Goal: Task Accomplishment & Management: Use online tool/utility

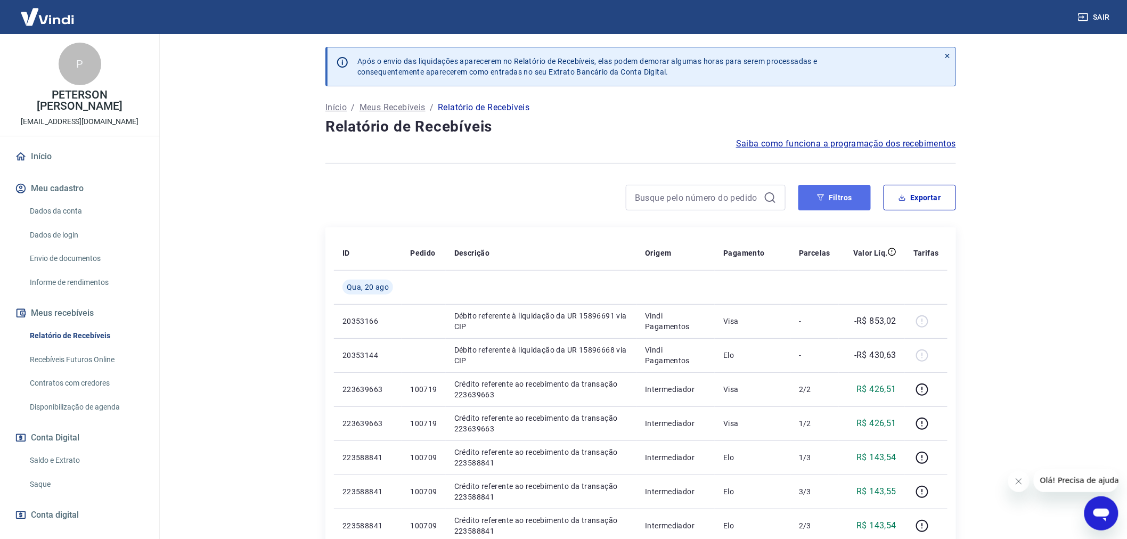
click at [834, 197] on button "Filtros" at bounding box center [834, 198] width 72 height 26
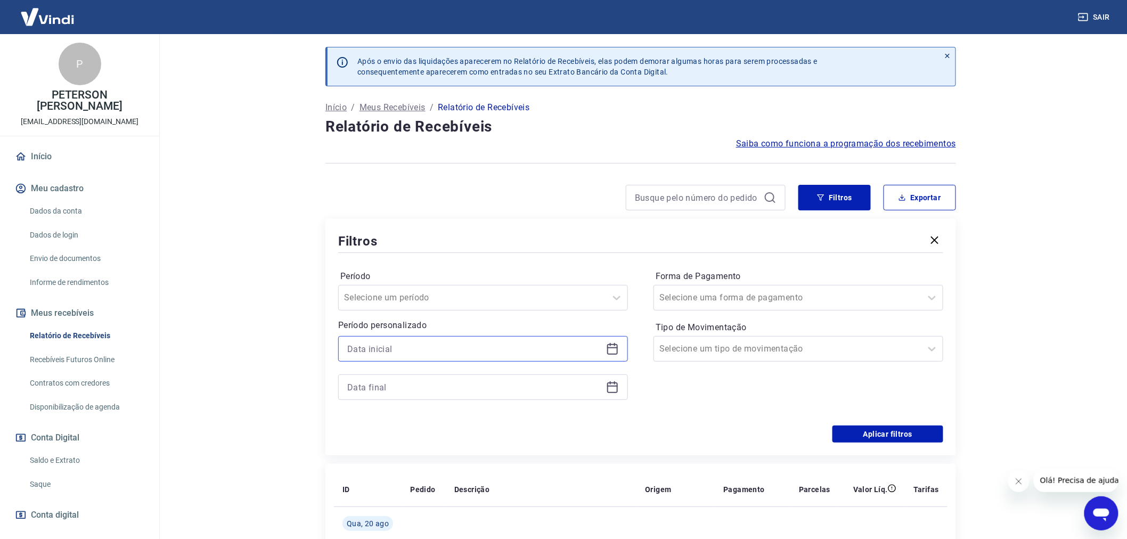
click at [365, 350] on input at bounding box center [474, 349] width 255 height 16
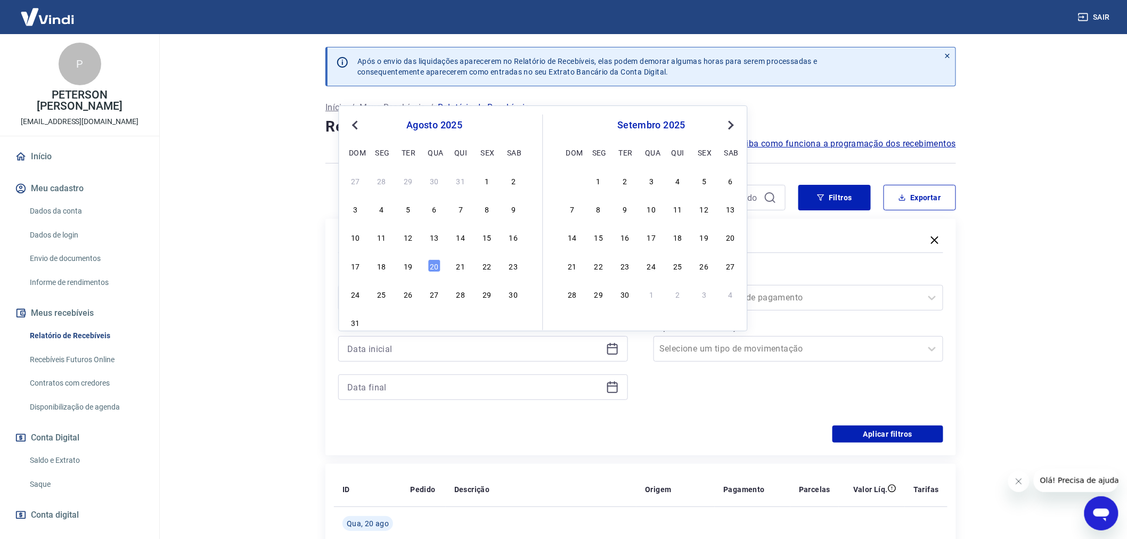
click at [352, 121] on button "Previous Month" at bounding box center [355, 125] width 13 height 13
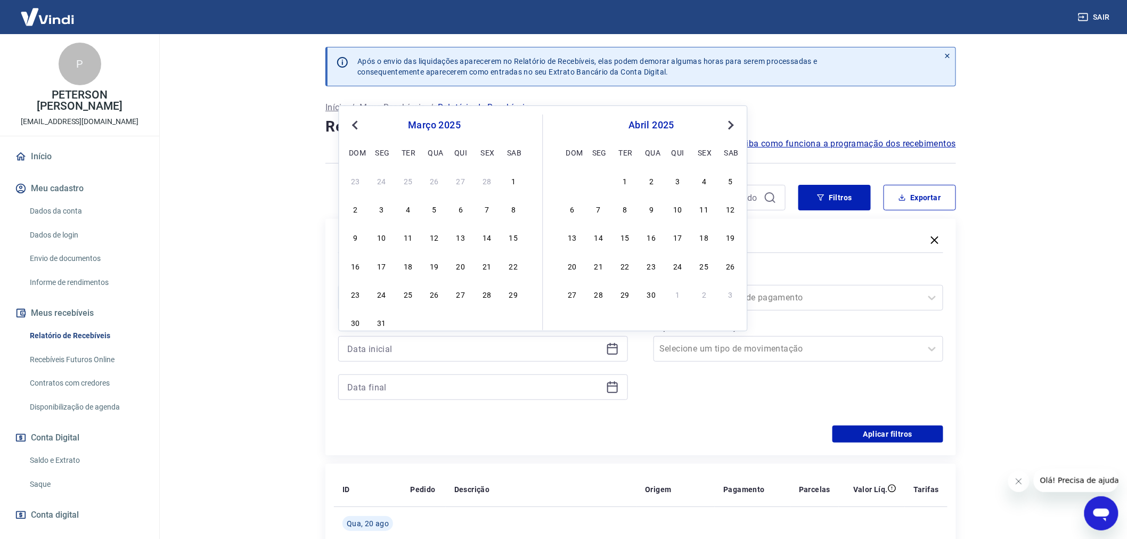
click at [352, 121] on button "Previous Month" at bounding box center [355, 125] width 13 height 13
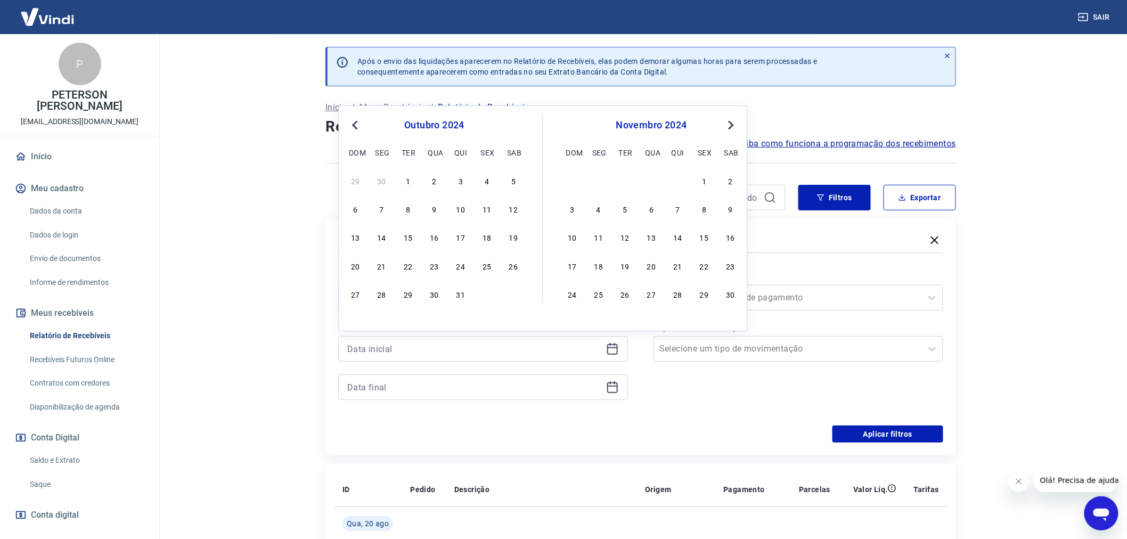
click at [352, 121] on button "Previous Month" at bounding box center [355, 125] width 13 height 13
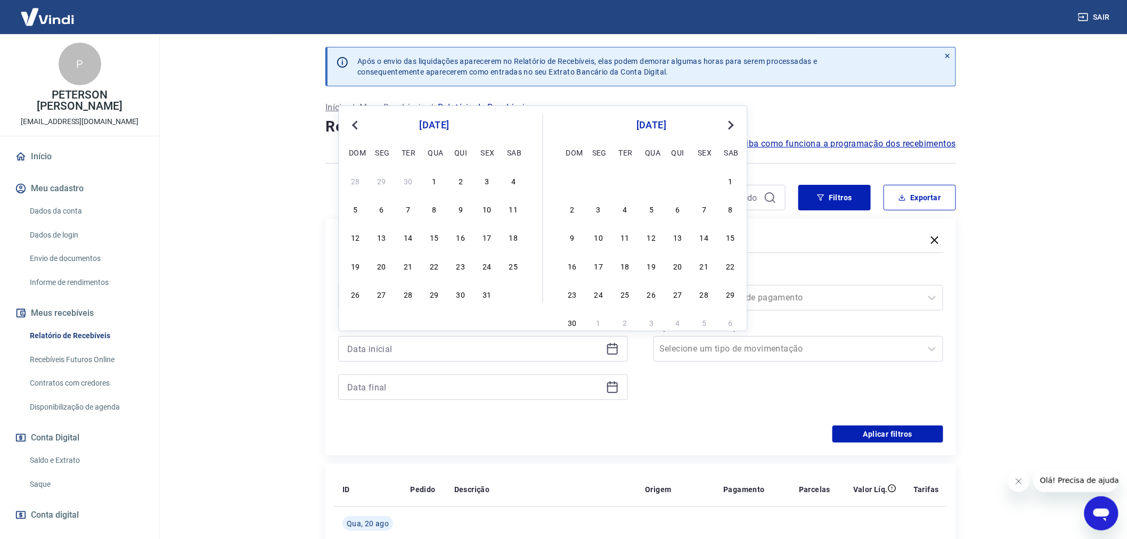
click at [352, 121] on button "Previous Month" at bounding box center [355, 125] width 13 height 13
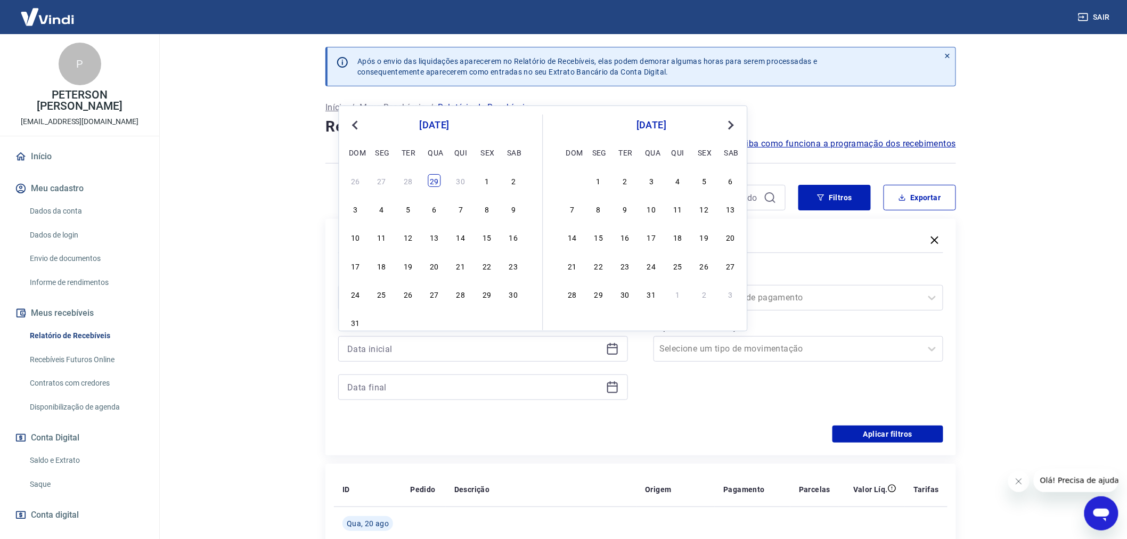
click at [433, 182] on div "29" at bounding box center [434, 180] width 13 height 13
type input "[DATE]"
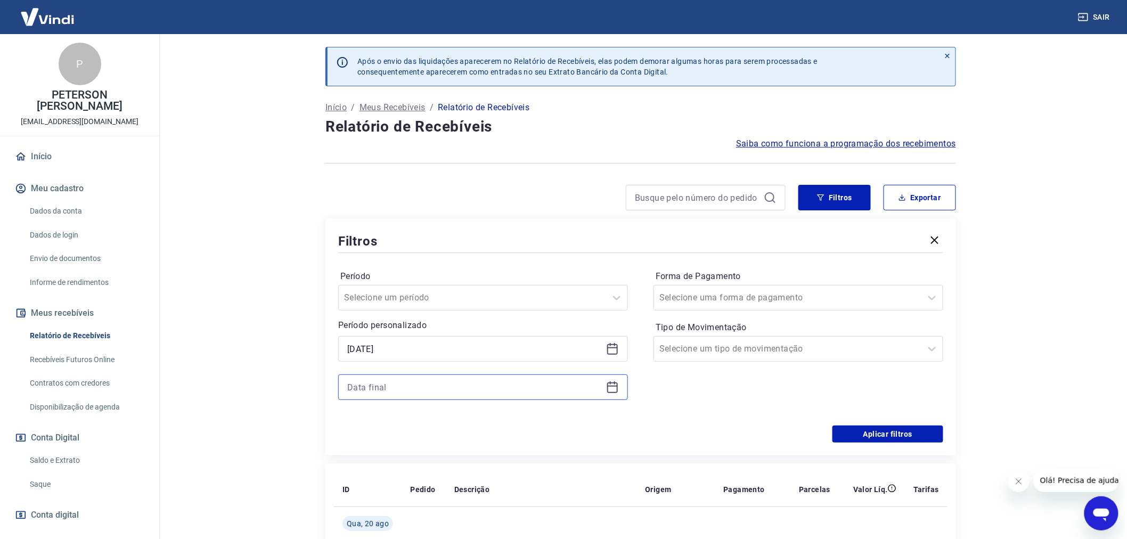
click at [396, 390] on input at bounding box center [474, 387] width 255 height 16
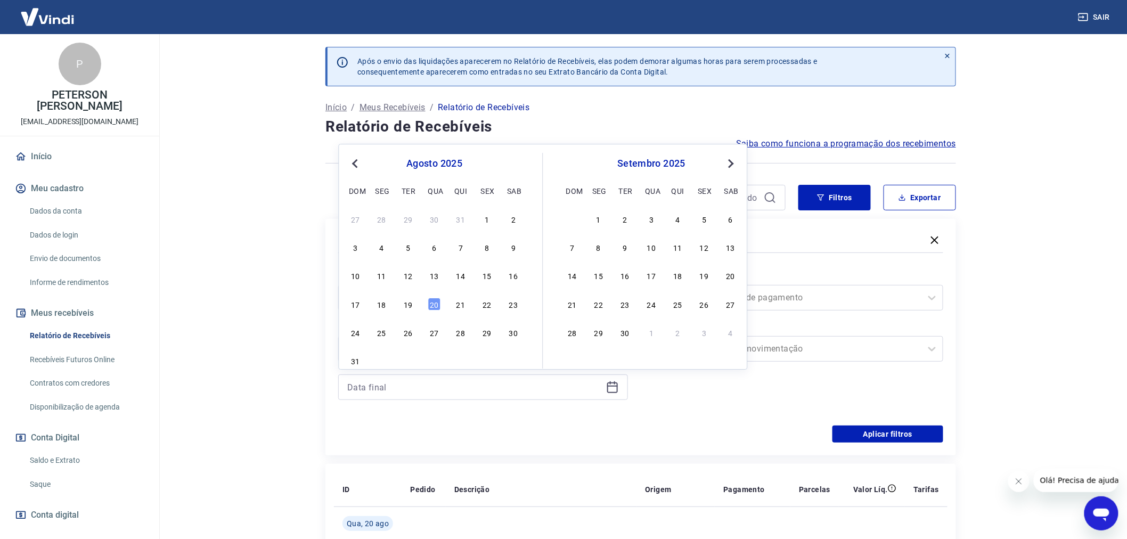
click at [356, 163] on span "Previous Month" at bounding box center [356, 163] width 0 height 12
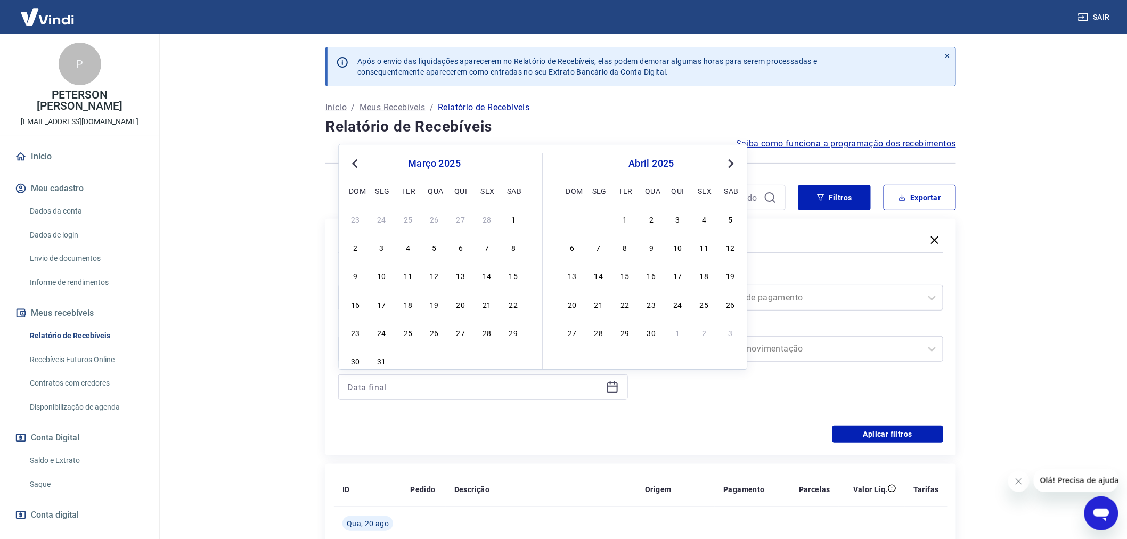
click at [356, 163] on span "Previous Month" at bounding box center [356, 163] width 0 height 12
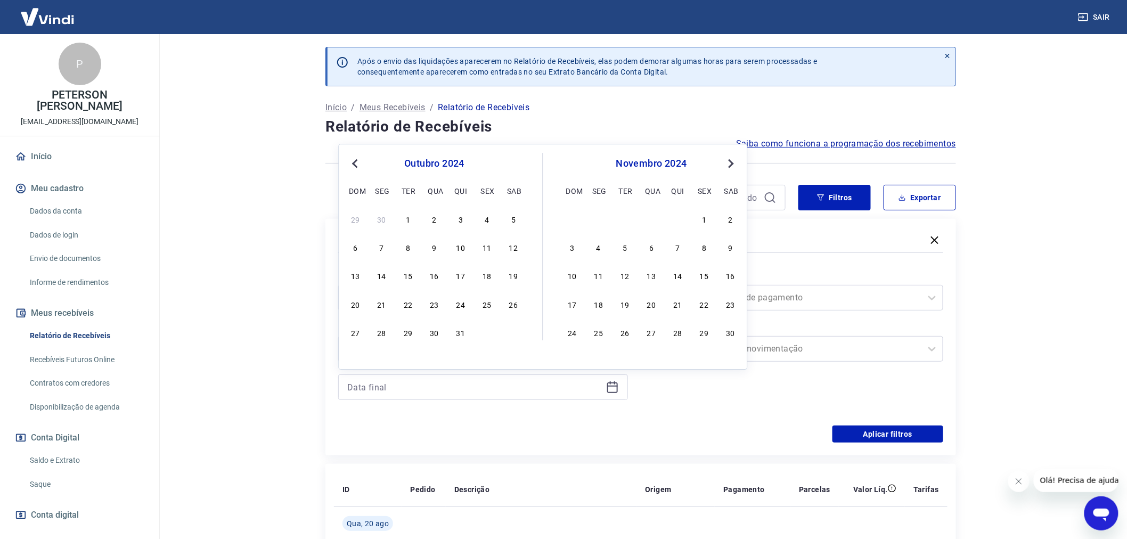
click at [356, 163] on span "Previous Month" at bounding box center [356, 163] width 0 height 12
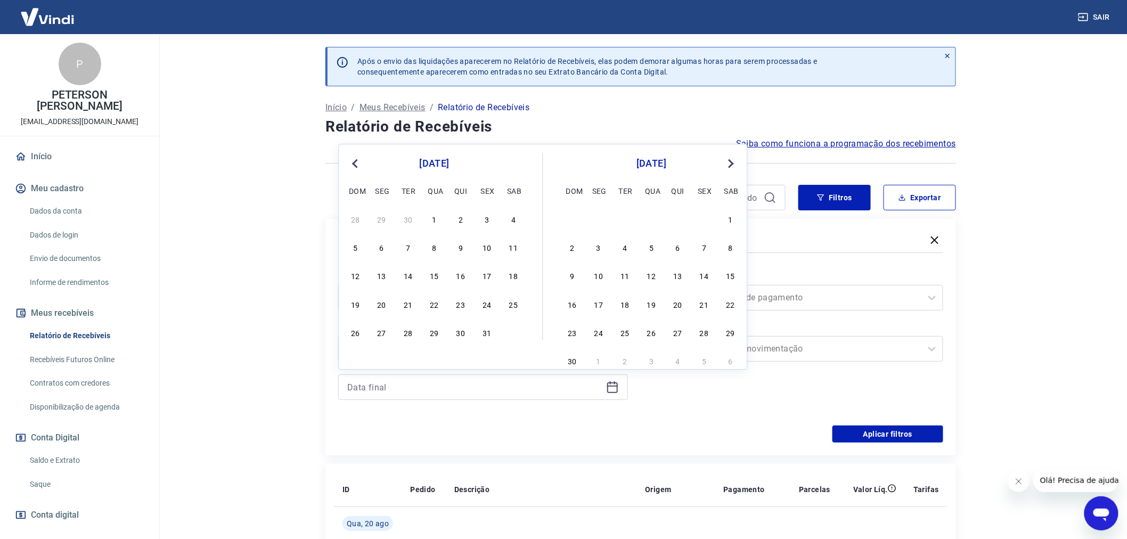
click at [356, 163] on span "Previous Month" at bounding box center [356, 163] width 0 height 12
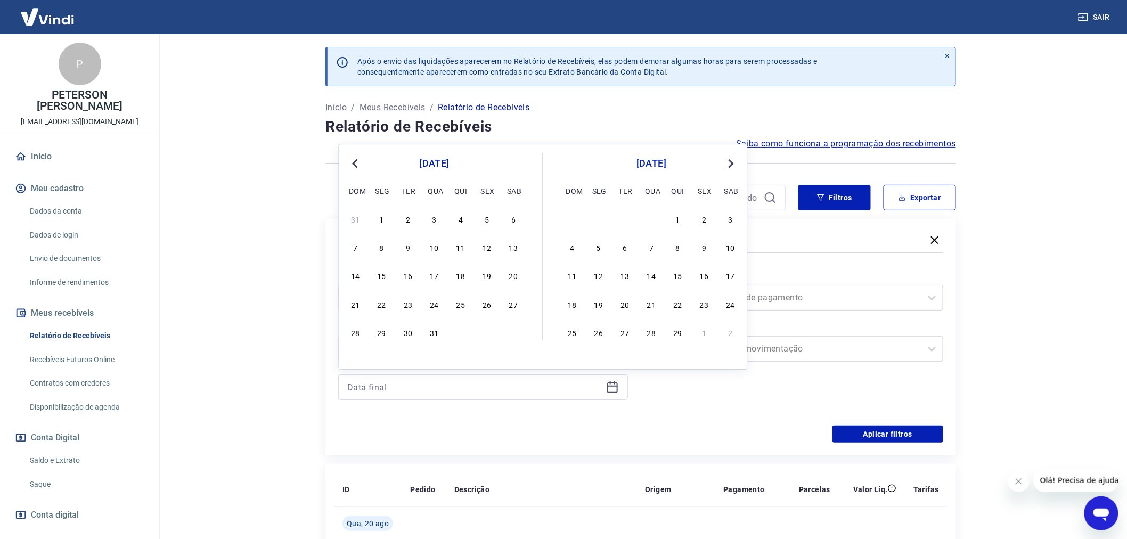
click at [356, 163] on span "Previous Month" at bounding box center [356, 163] width 0 height 12
click at [736, 163] on button "Next Month" at bounding box center [731, 163] width 13 height 13
click at [730, 163] on span "Next Month" at bounding box center [730, 163] width 0 height 12
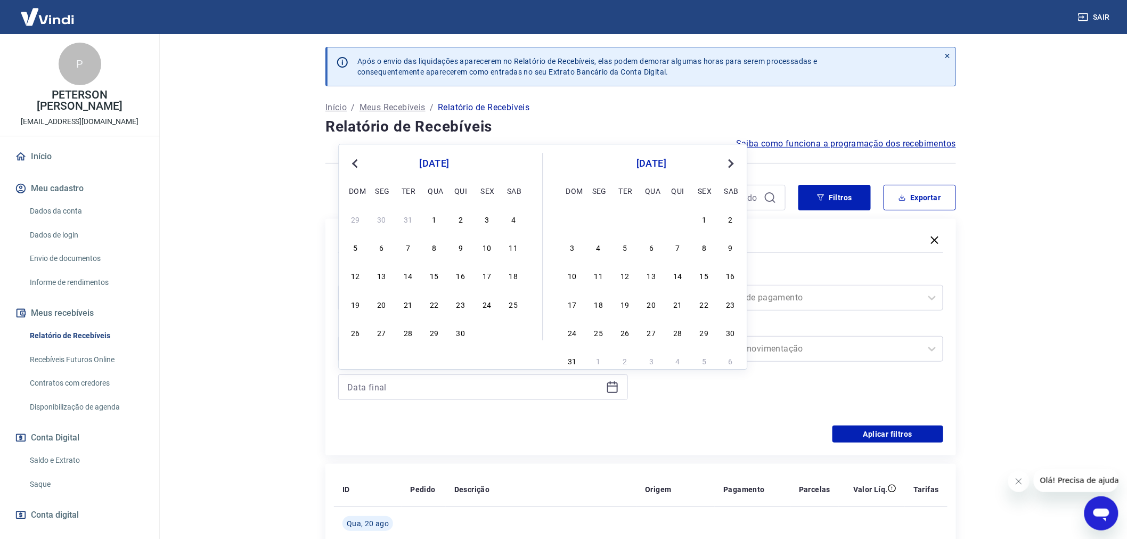
click at [730, 163] on span "Next Month" at bounding box center [730, 163] width 0 height 12
click at [355, 361] on div "31" at bounding box center [355, 361] width 13 height 13
type input "[DATE]"
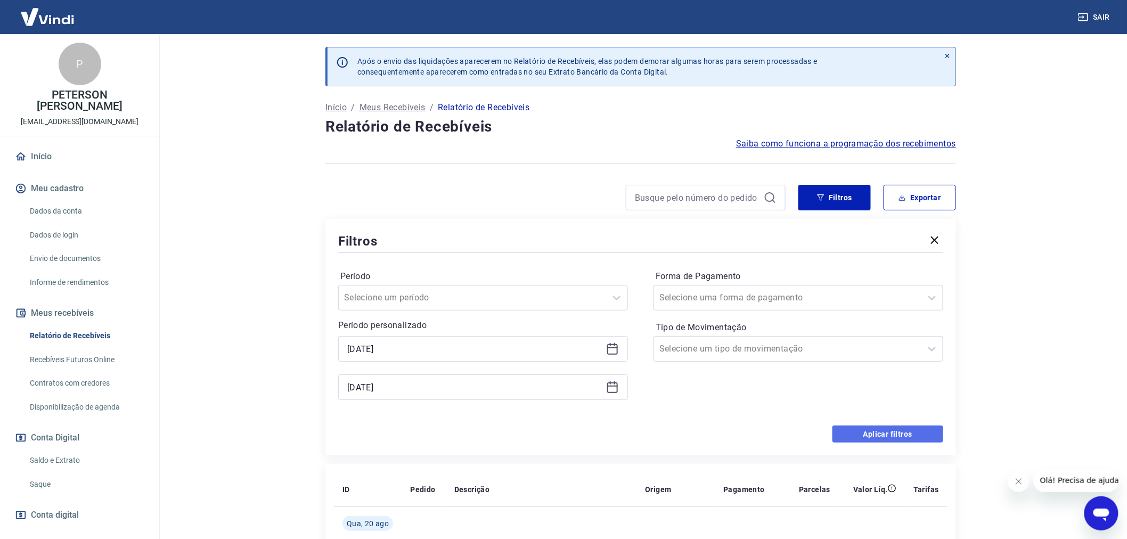
click at [890, 433] on button "Aplicar filtros" at bounding box center [888, 434] width 111 height 17
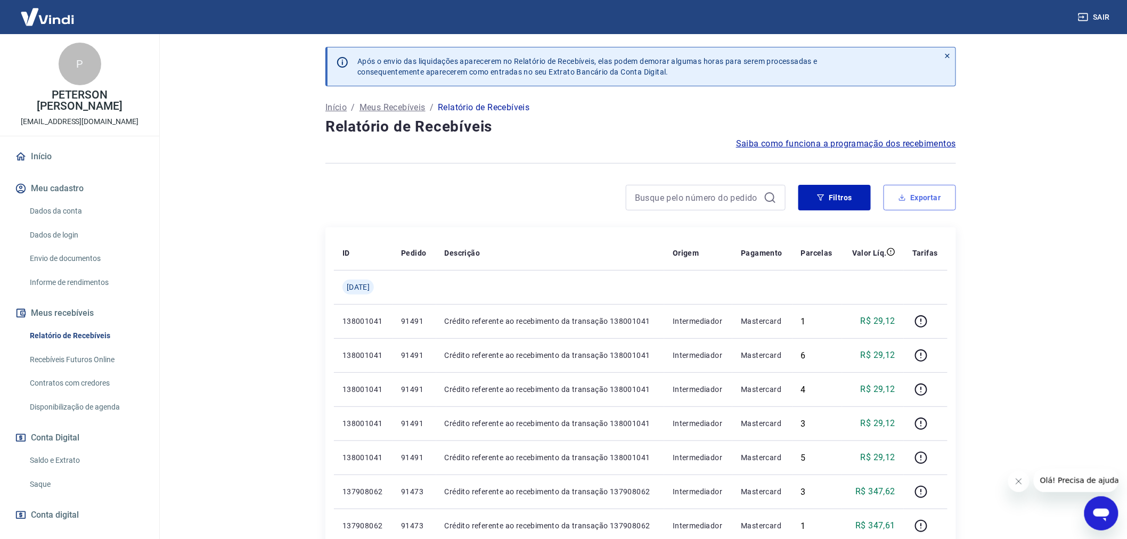
click at [928, 195] on button "Exportar" at bounding box center [920, 198] width 72 height 26
type input "[DATE]"
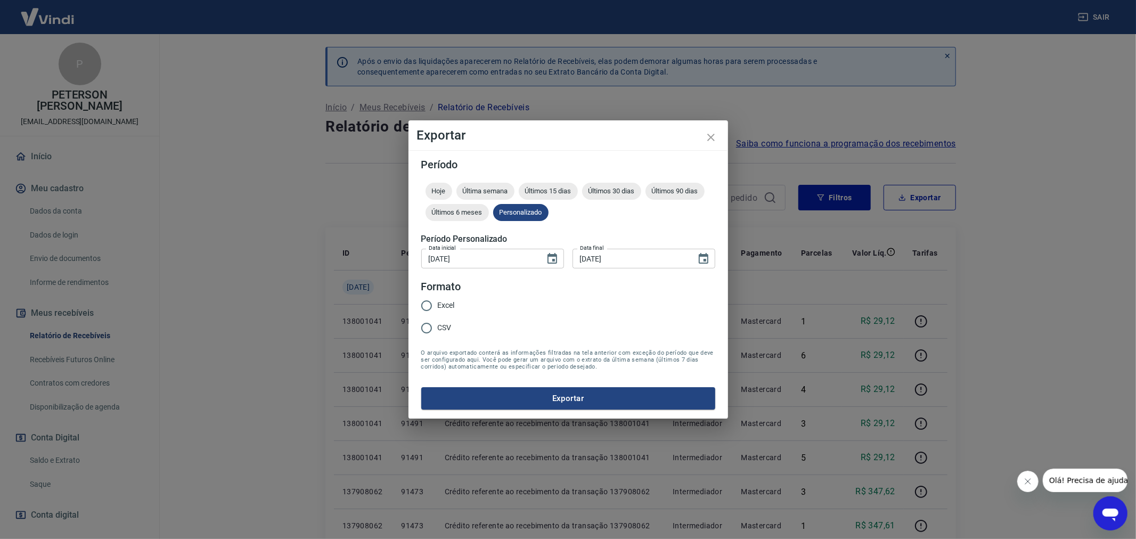
click at [427, 304] on input "Excel" at bounding box center [426, 306] width 22 height 22
radio input "true"
click at [552, 399] on button "Exportar" at bounding box center [568, 398] width 294 height 22
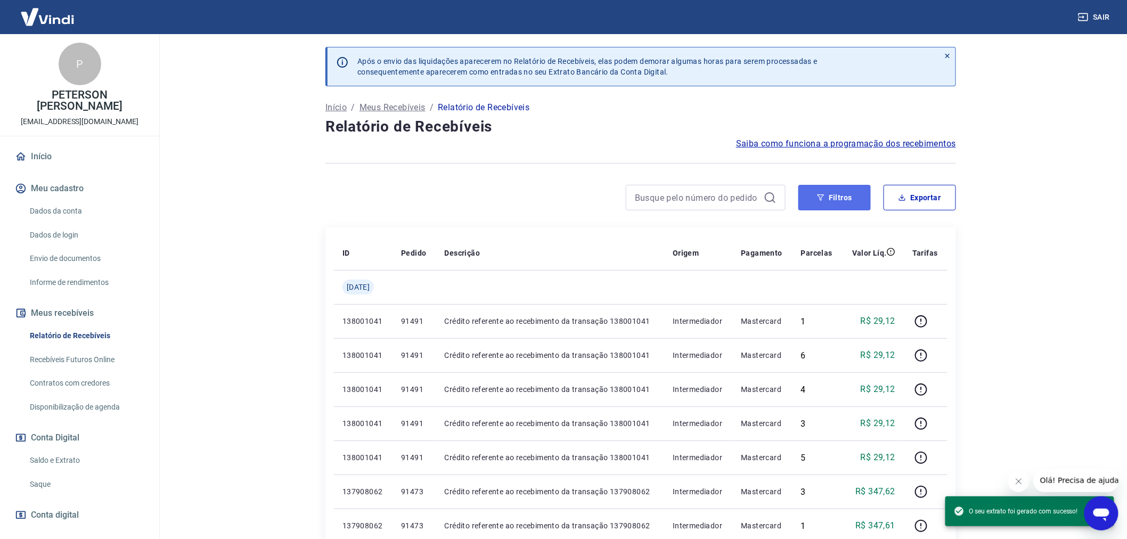
click at [826, 198] on button "Filtros" at bounding box center [834, 198] width 72 height 26
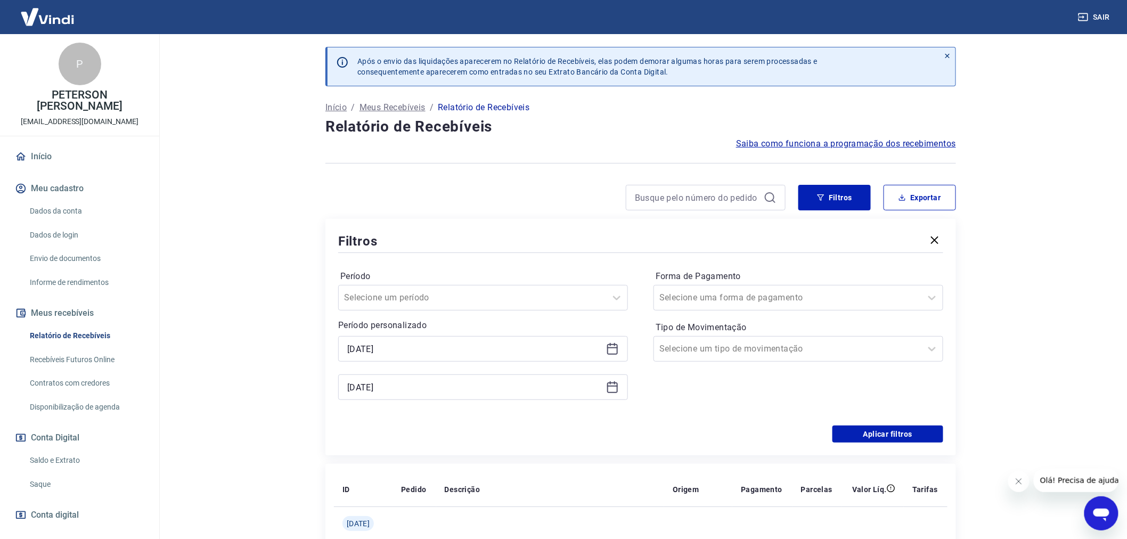
click at [614, 349] on icon at bounding box center [612, 349] width 13 height 13
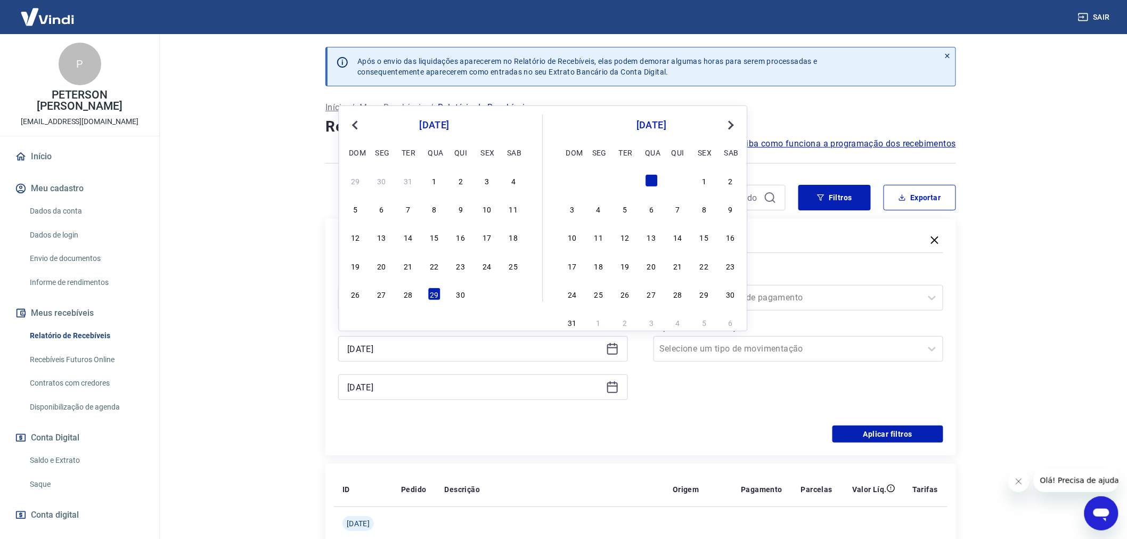
click at [356, 123] on span "Previous Month" at bounding box center [356, 125] width 0 height 12
click at [379, 296] on div "30" at bounding box center [382, 294] width 13 height 13
type input "[DATE]"
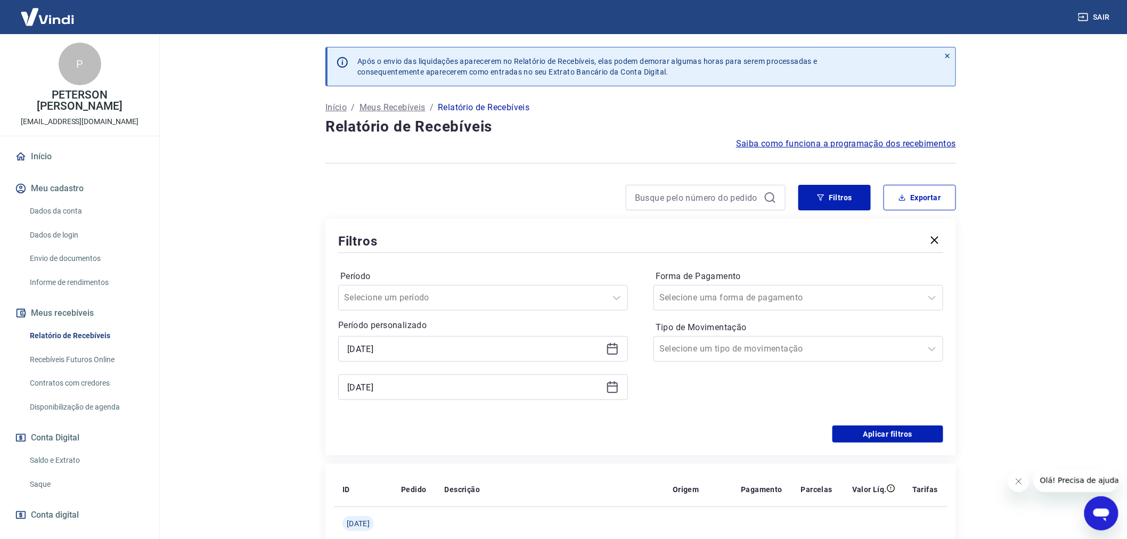
click at [615, 386] on icon at bounding box center [612, 386] width 11 height 1
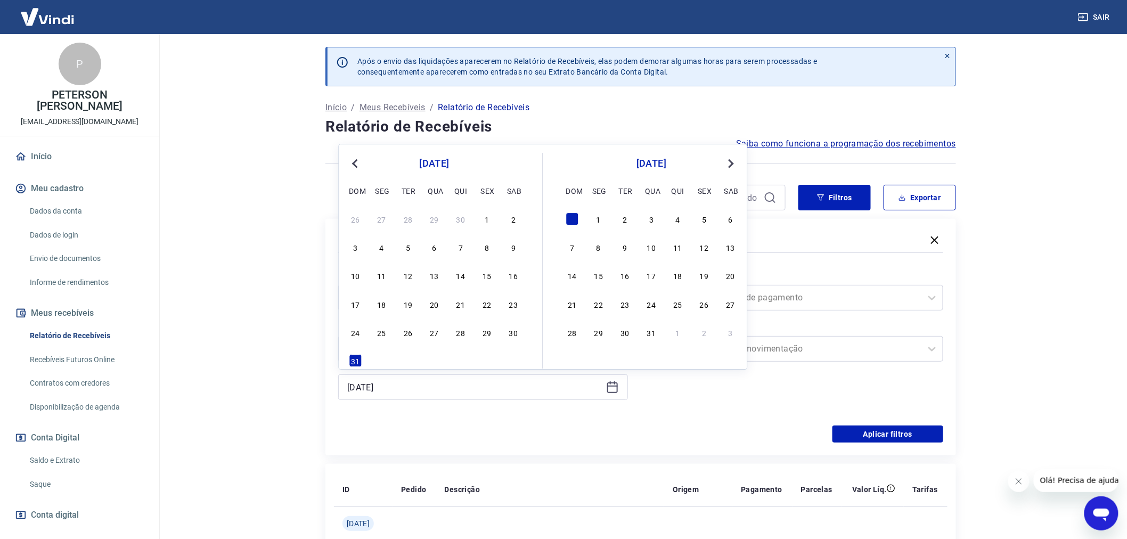
click at [358, 159] on button "Previous Month" at bounding box center [355, 163] width 13 height 13
drag, startPoint x: 457, startPoint y: 338, endPoint x: 551, endPoint y: 366, distance: 97.9
click at [458, 338] on div "30" at bounding box center [460, 332] width 13 height 13
type input "[DATE]"
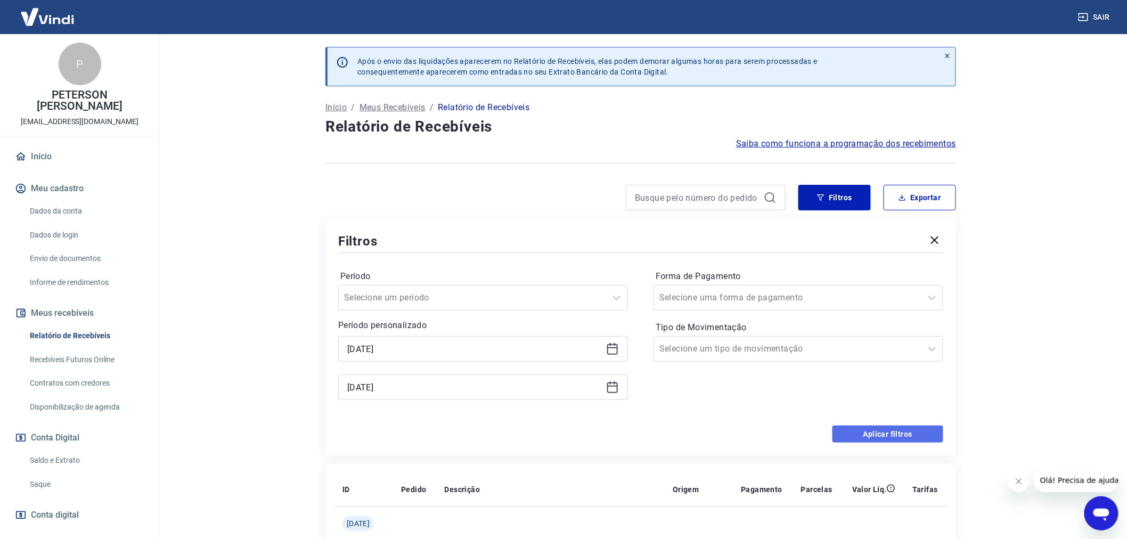
click at [886, 431] on button "Aplicar filtros" at bounding box center [888, 434] width 111 height 17
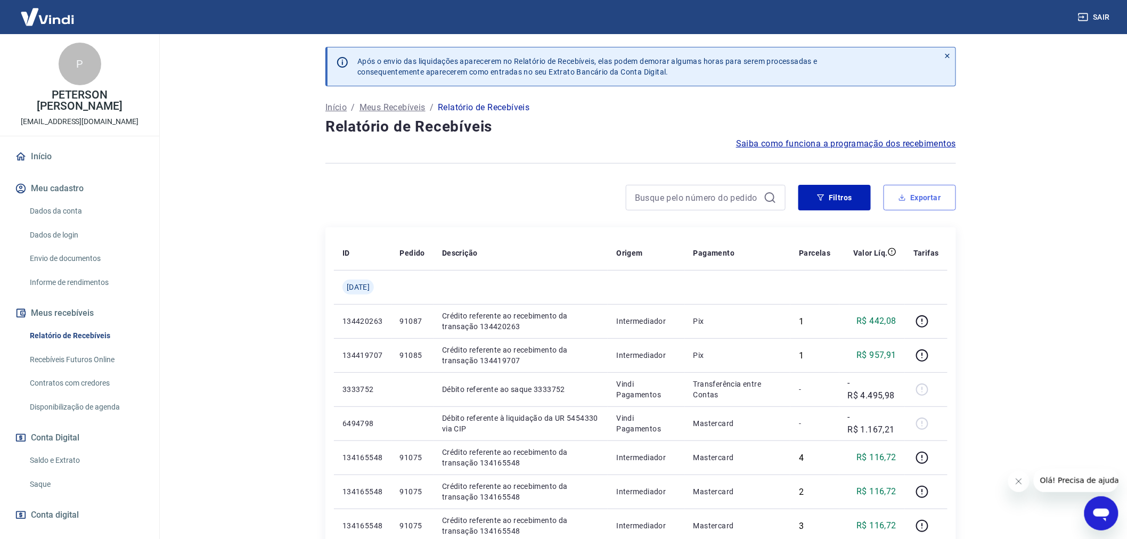
click at [925, 197] on button "Exportar" at bounding box center [920, 198] width 72 height 26
type input "[DATE]"
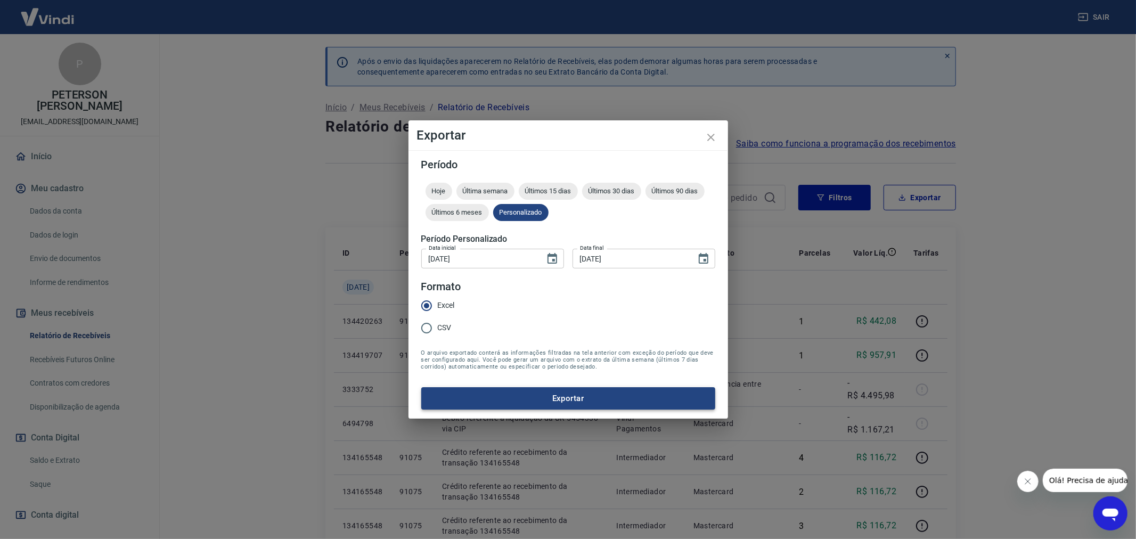
click at [570, 401] on button "Exportar" at bounding box center [568, 398] width 294 height 22
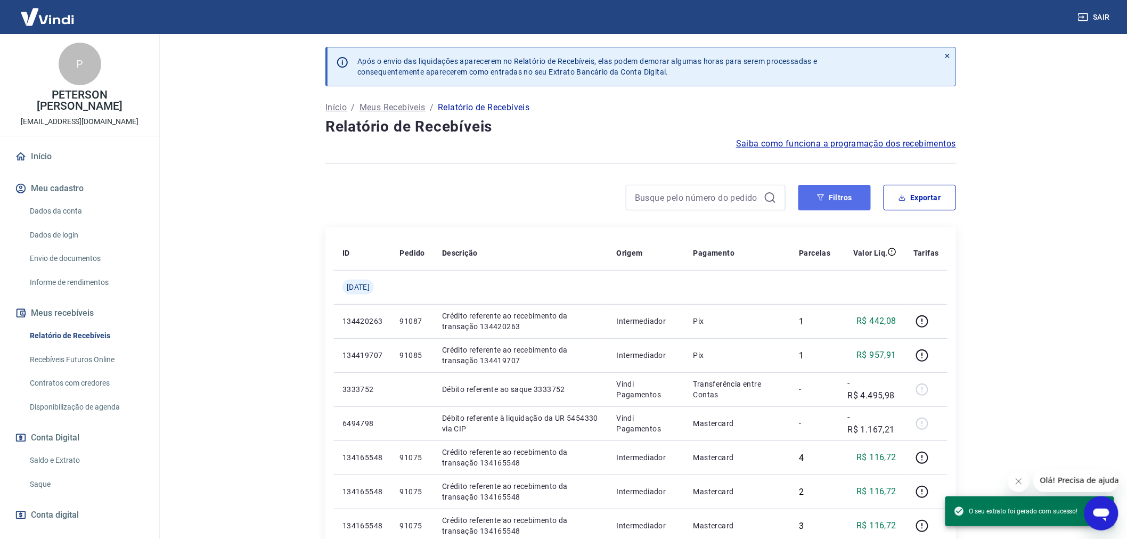
click at [828, 195] on button "Filtros" at bounding box center [834, 198] width 72 height 26
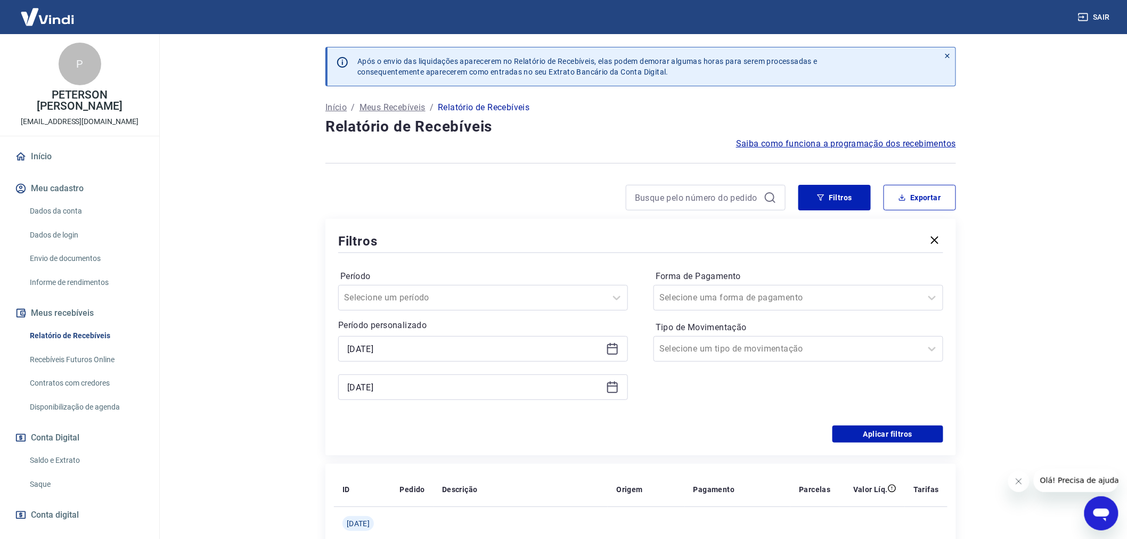
click at [616, 348] on icon at bounding box center [612, 347] width 11 height 1
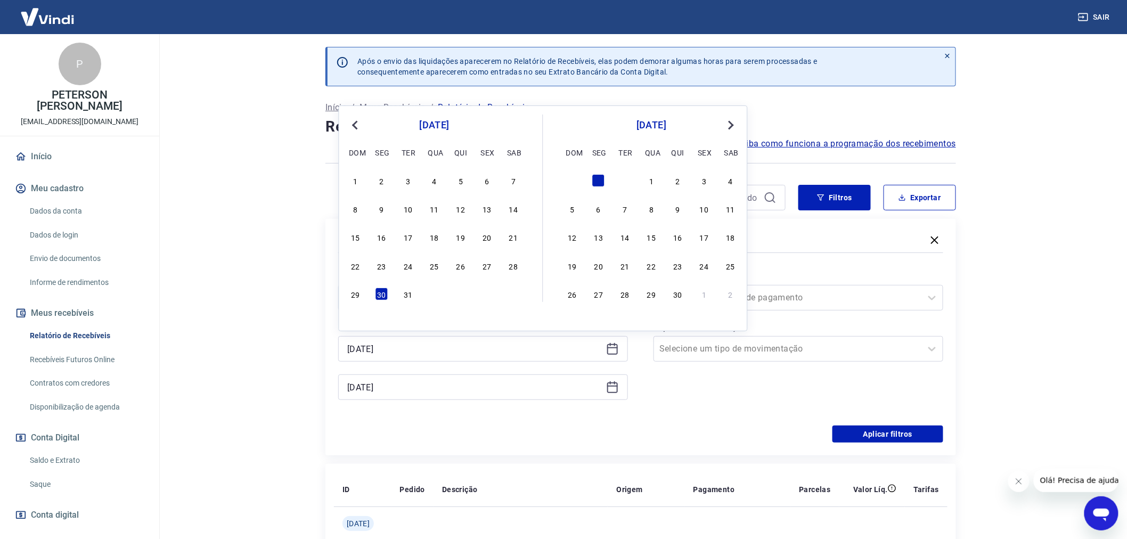
click at [356, 126] on span "Previous Month" at bounding box center [356, 125] width 0 height 12
click at [461, 299] on div "28" at bounding box center [460, 294] width 13 height 13
type input "[DATE]"
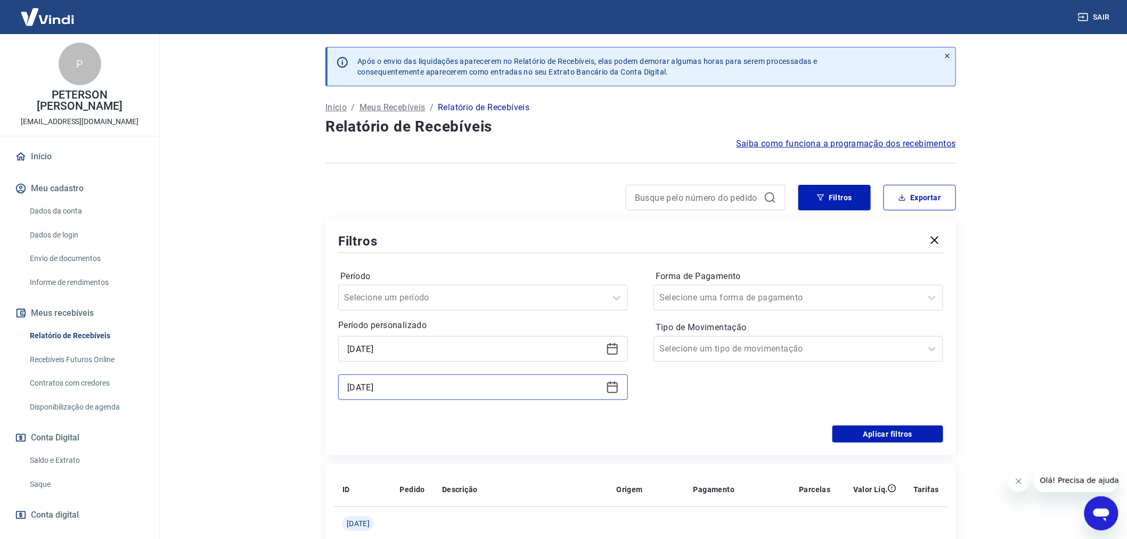
click at [414, 386] on input "[DATE]" at bounding box center [474, 387] width 255 height 16
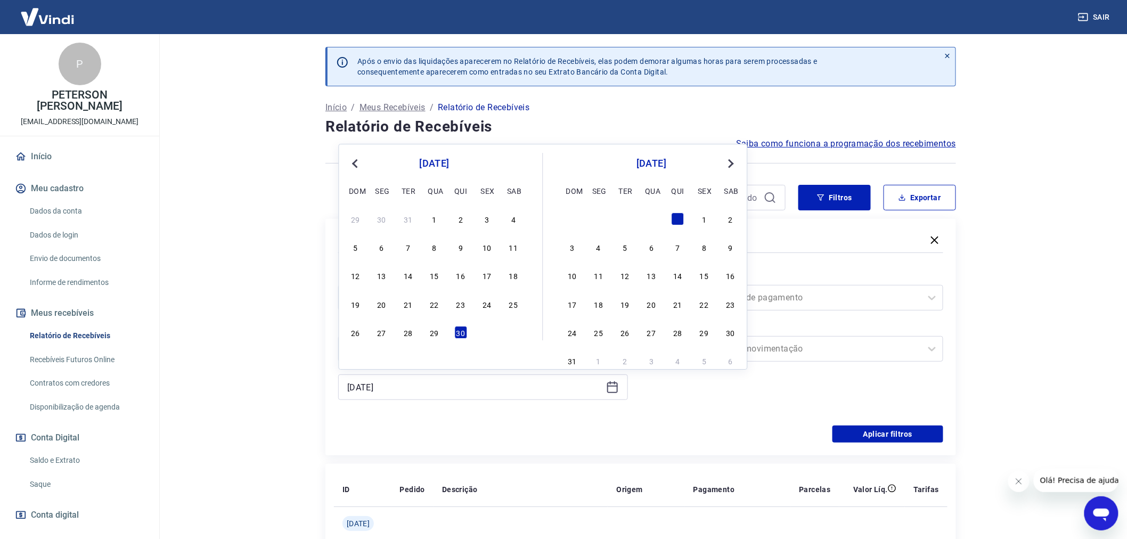
click at [360, 158] on button "Previous Month" at bounding box center [355, 163] width 13 height 13
click at [405, 337] on div "31" at bounding box center [408, 332] width 13 height 13
type input "[DATE]"
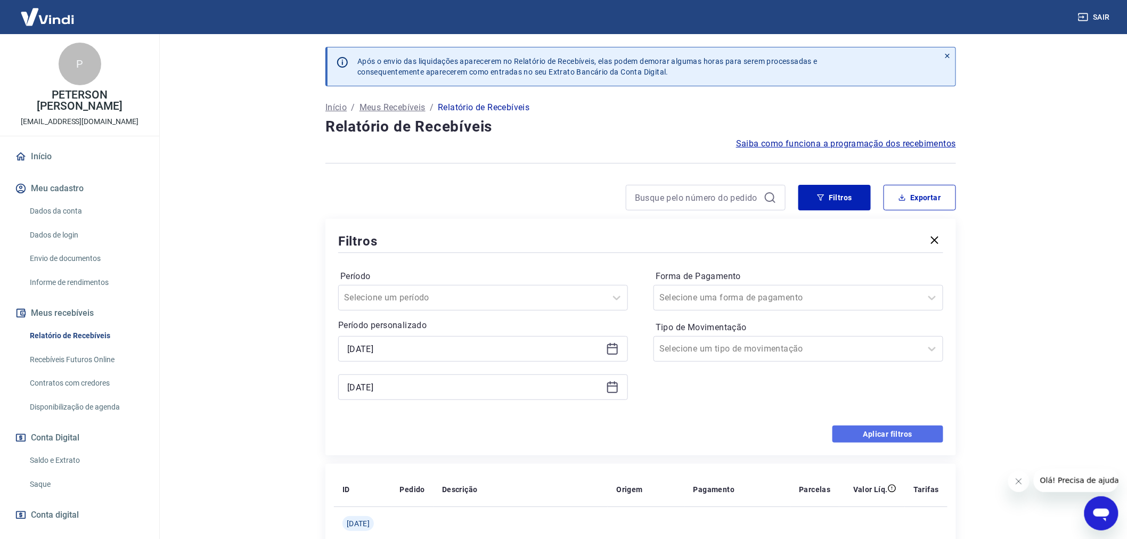
click at [885, 433] on button "Aplicar filtros" at bounding box center [888, 434] width 111 height 17
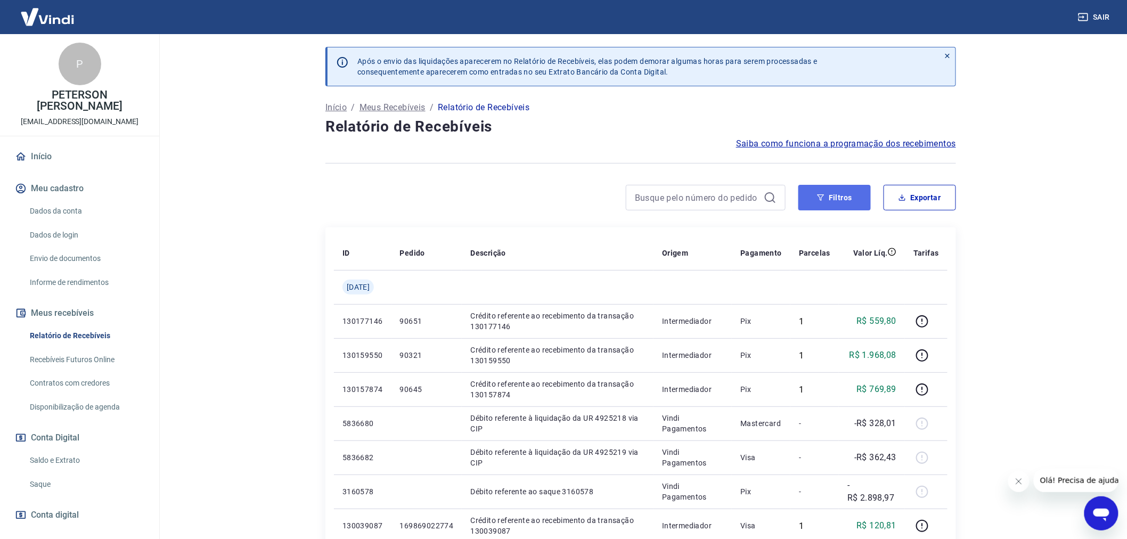
click at [839, 198] on button "Filtros" at bounding box center [834, 198] width 72 height 26
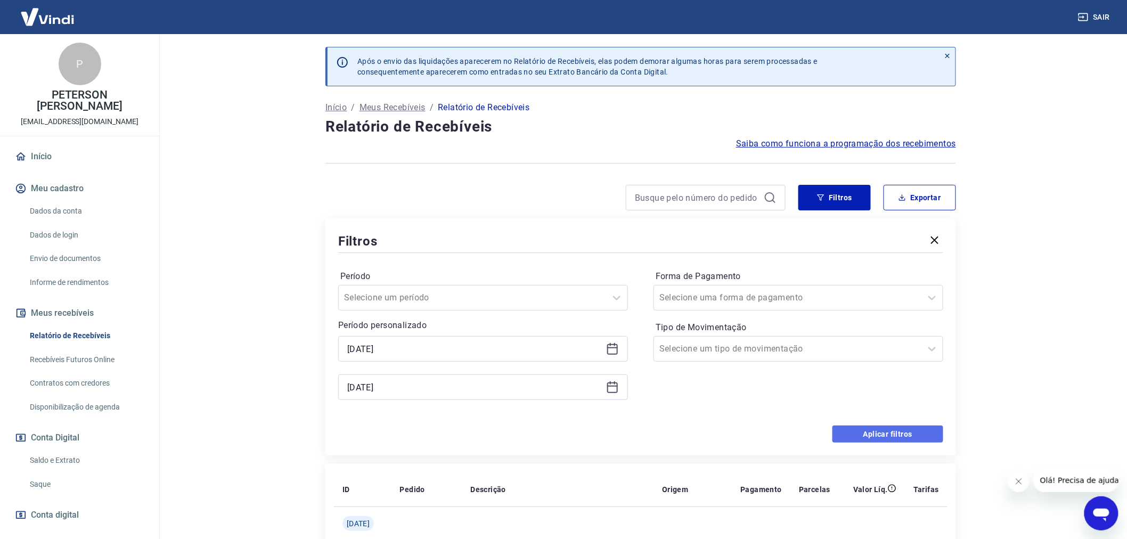
click at [885, 436] on button "Aplicar filtros" at bounding box center [888, 434] width 111 height 17
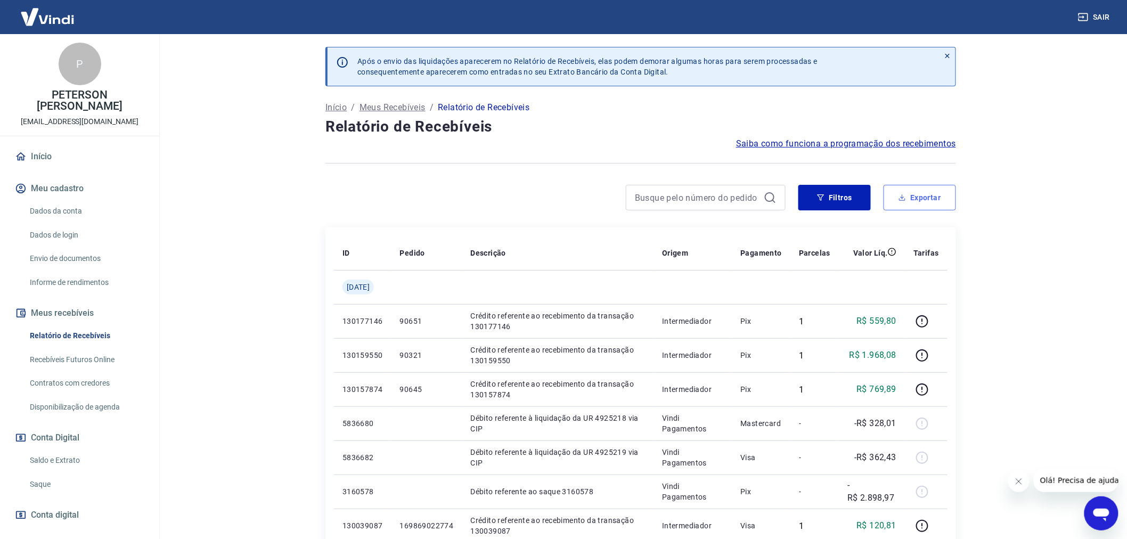
click at [923, 197] on button "Exportar" at bounding box center [920, 198] width 72 height 26
type input "[DATE]"
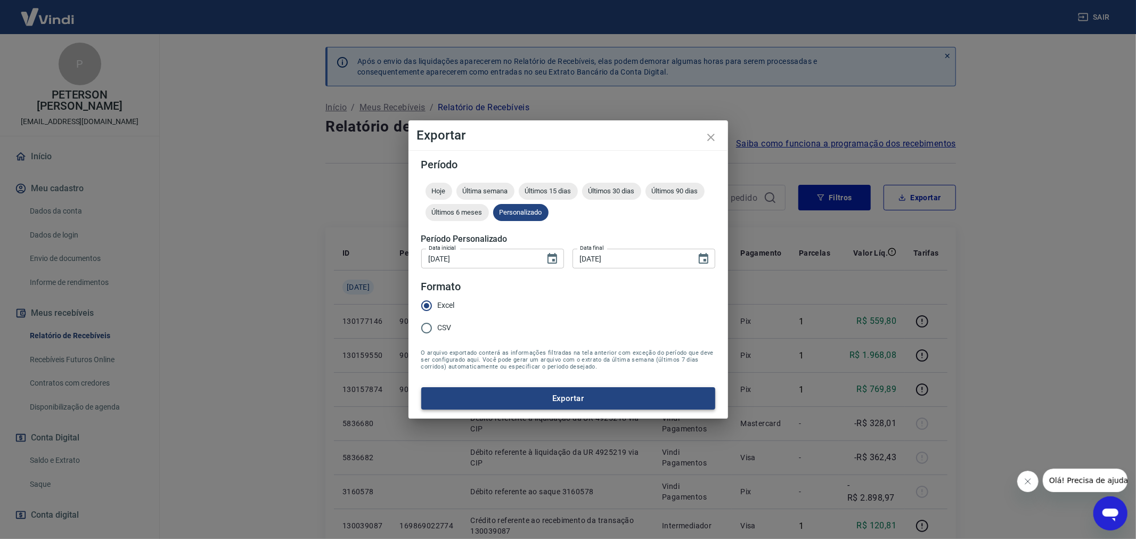
click at [553, 397] on button "Exportar" at bounding box center [568, 398] width 294 height 22
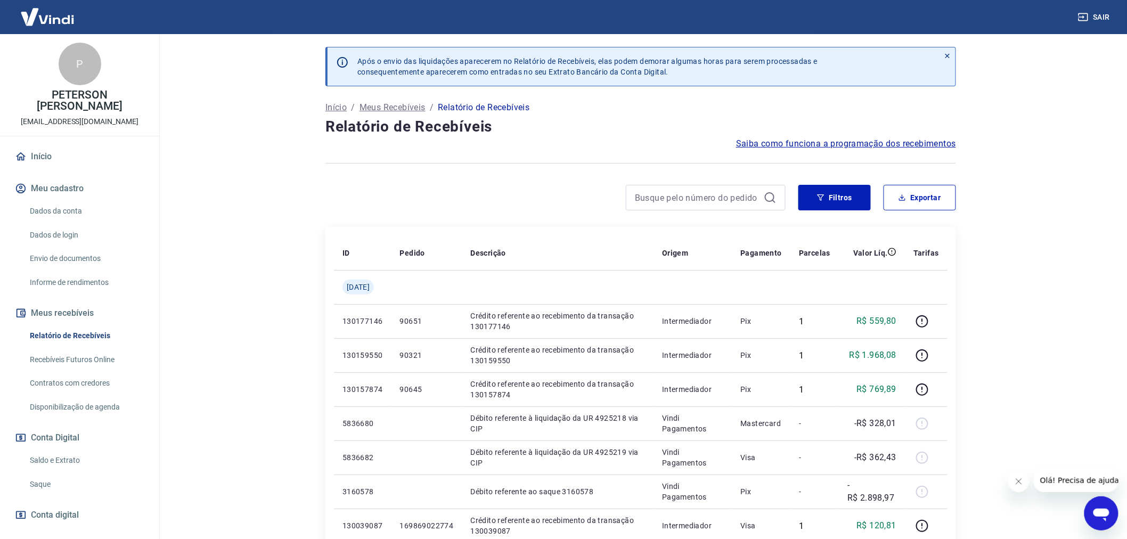
click at [329, 211] on div "Filtros Exportar" at bounding box center [640, 202] width 631 height 34
click at [835, 198] on button "Filtros" at bounding box center [834, 198] width 72 height 26
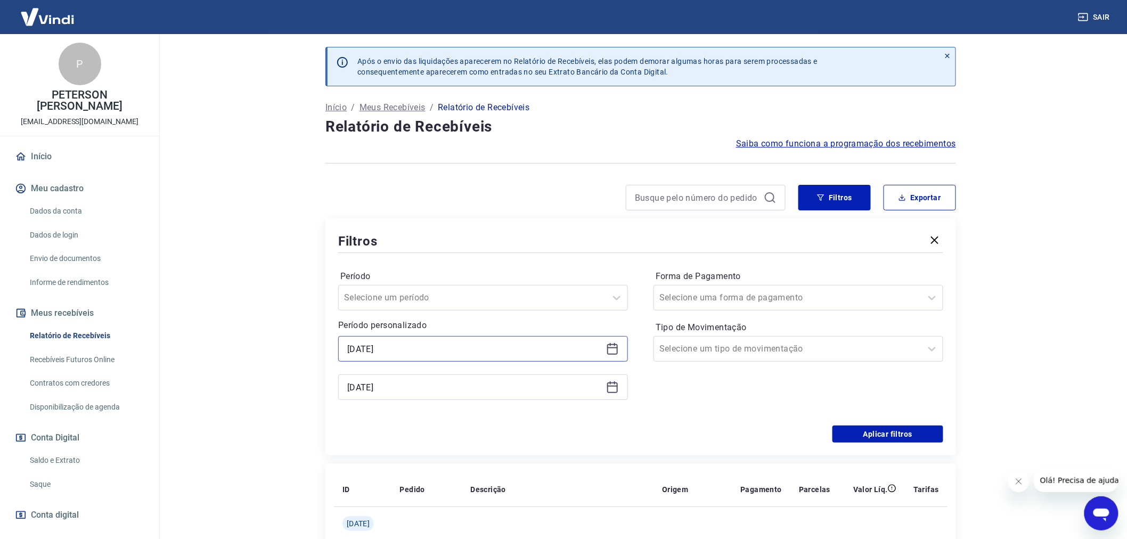
click at [361, 355] on input "[DATE]" at bounding box center [474, 349] width 255 height 16
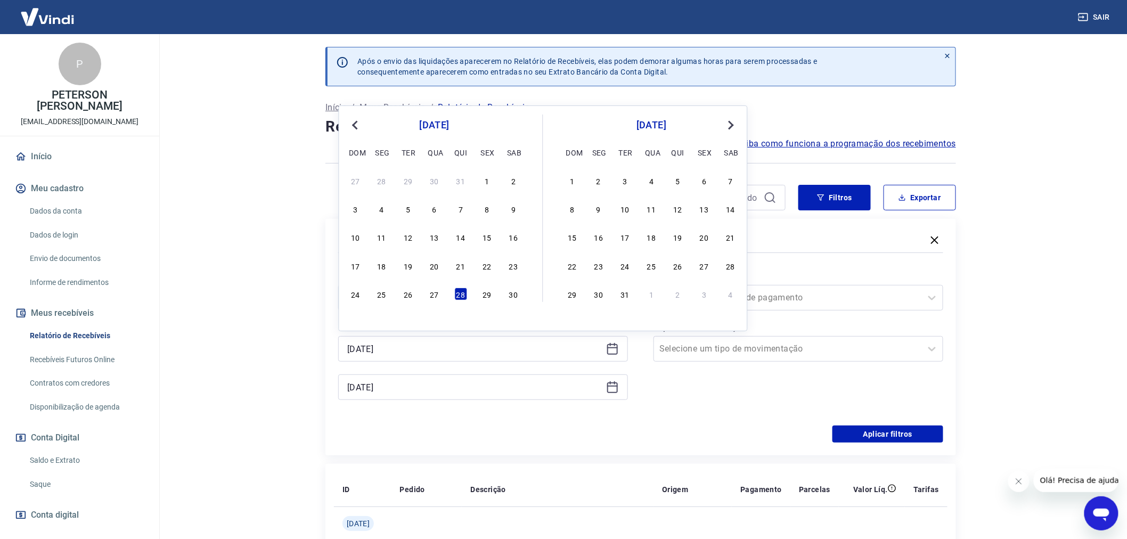
click at [356, 127] on span "Previous Month" at bounding box center [356, 125] width 0 height 12
click at [441, 295] on div "27 28 29 30 31" at bounding box center [435, 293] width 174 height 15
click at [434, 295] on div "30" at bounding box center [434, 294] width 13 height 13
type input "[DATE]"
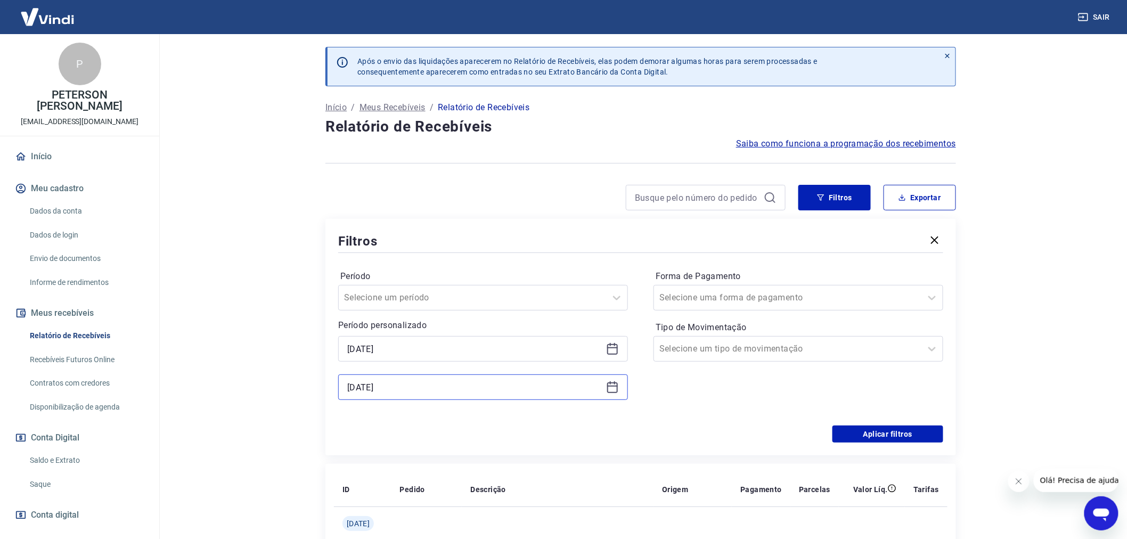
click at [396, 385] on input "[DATE]" at bounding box center [474, 387] width 255 height 16
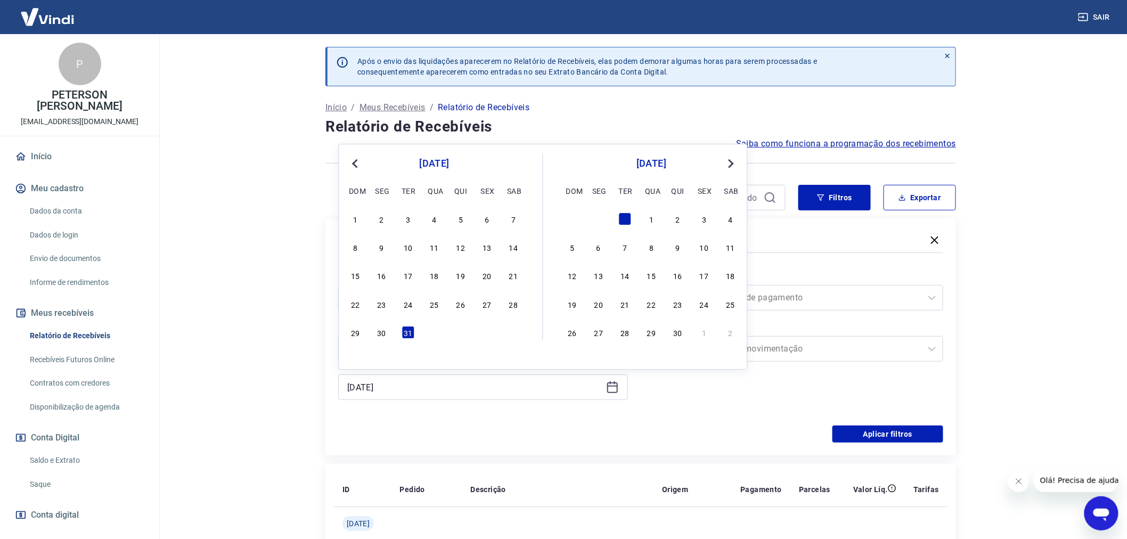
click at [346, 157] on div "Previous Month Next Month [DATE] dom seg ter qua qui sex sab 1 2 3 4 5 6 7 8 9 …" at bounding box center [543, 257] width 409 height 226
click at [356, 163] on span "Previous Month" at bounding box center [356, 163] width 0 height 12
click at [512, 339] on div "30" at bounding box center [513, 332] width 13 height 13
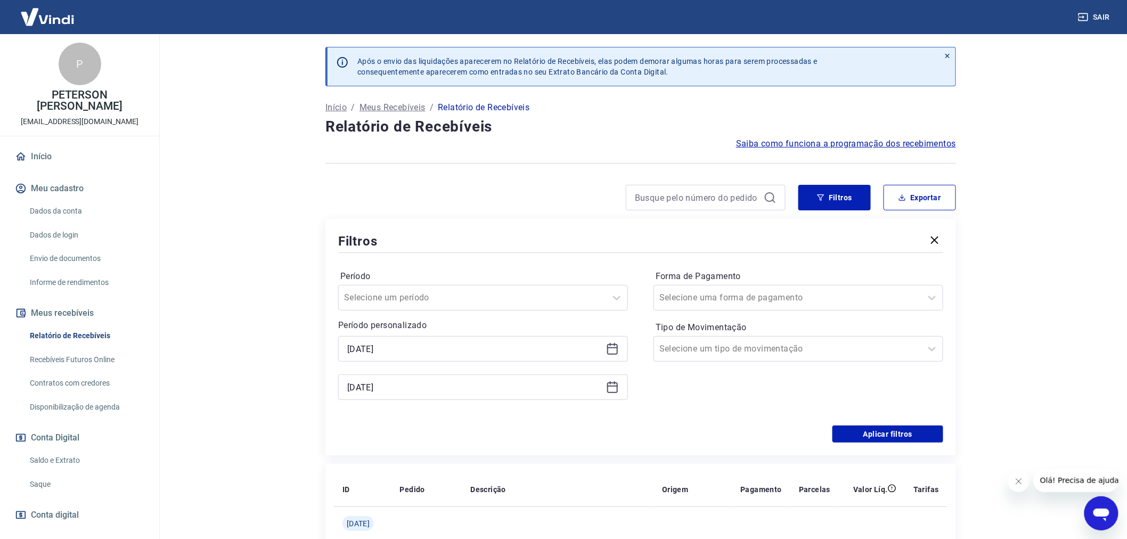
type input "[DATE]"
click at [885, 434] on button "Aplicar filtros" at bounding box center [888, 434] width 111 height 17
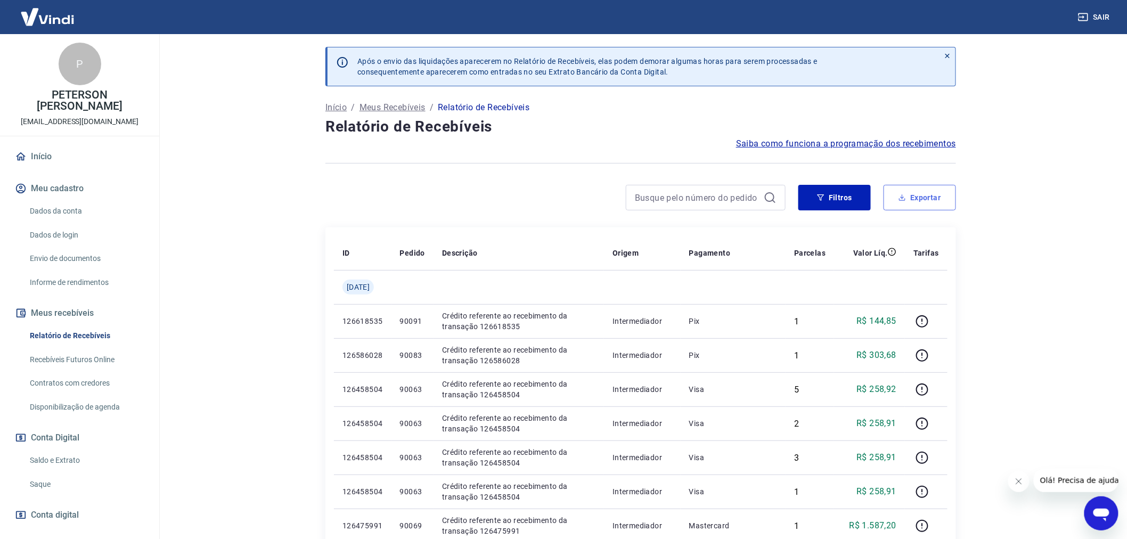
click at [927, 198] on button "Exportar" at bounding box center [920, 198] width 72 height 26
type input "[DATE]"
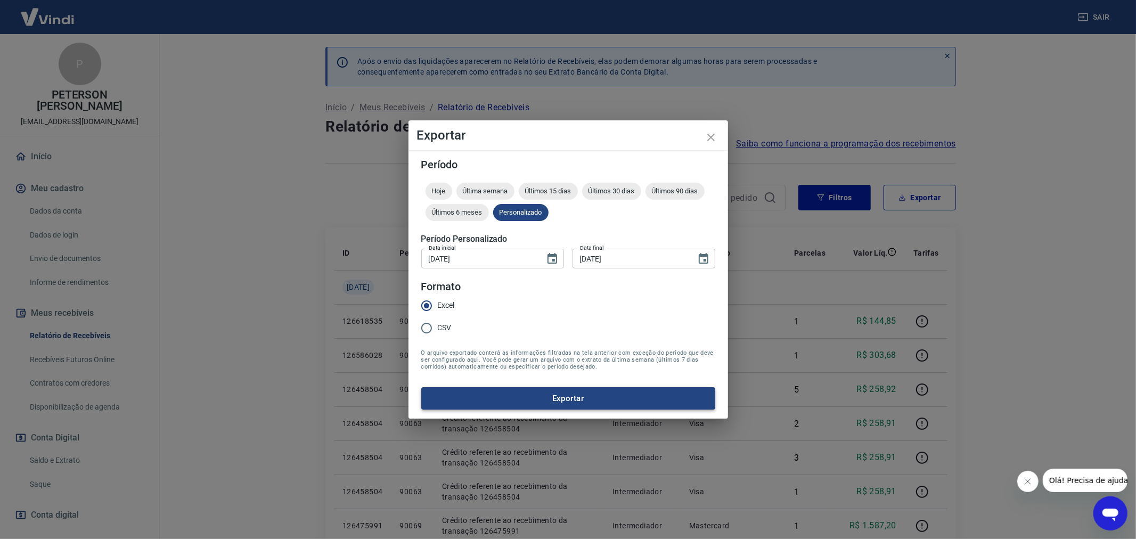
click at [564, 397] on button "Exportar" at bounding box center [568, 398] width 294 height 22
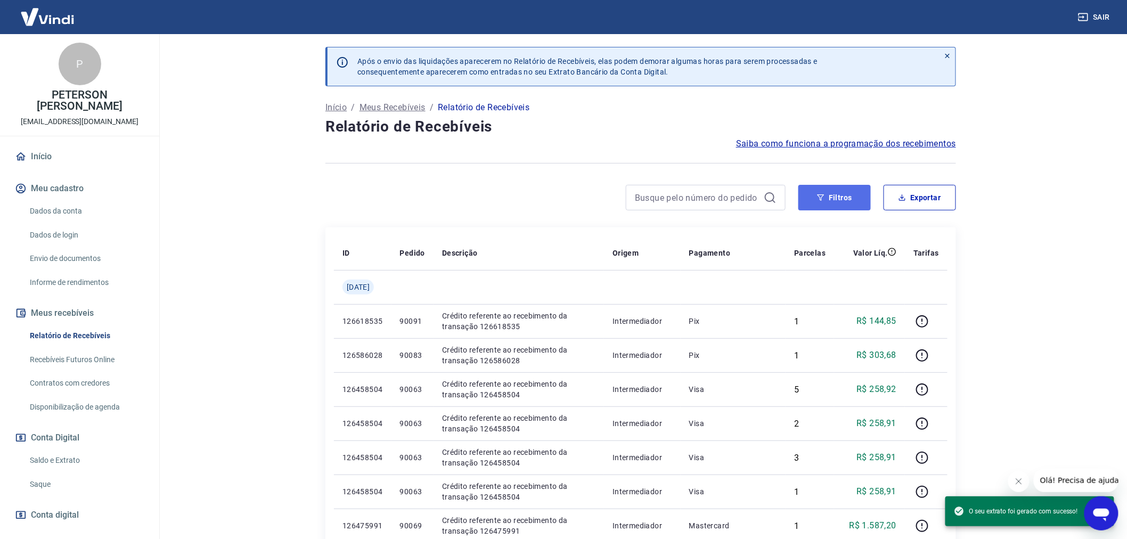
click at [835, 193] on button "Filtros" at bounding box center [834, 198] width 72 height 26
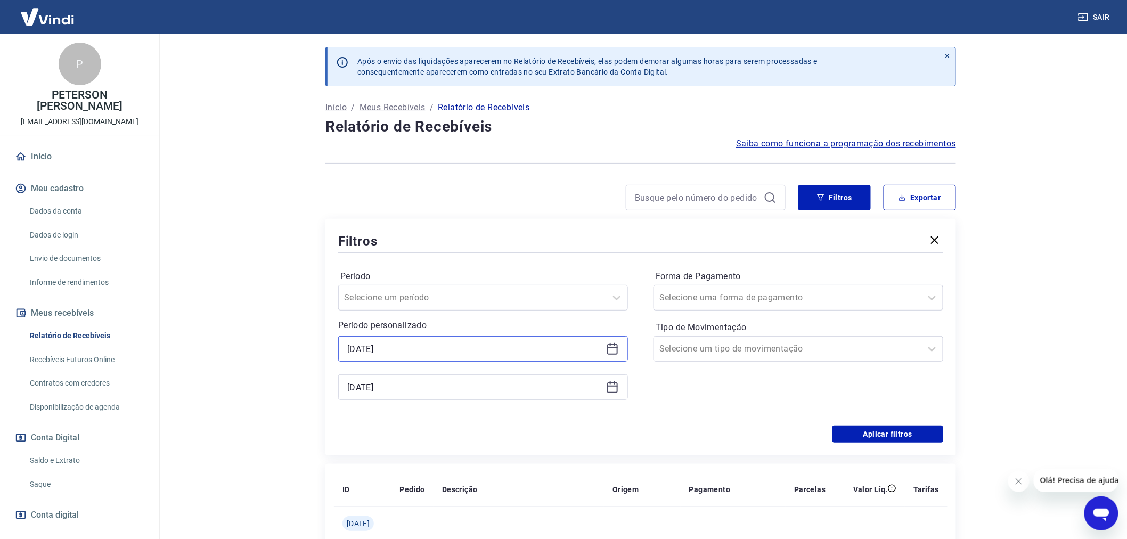
click at [451, 355] on input "[DATE]" at bounding box center [474, 349] width 255 height 16
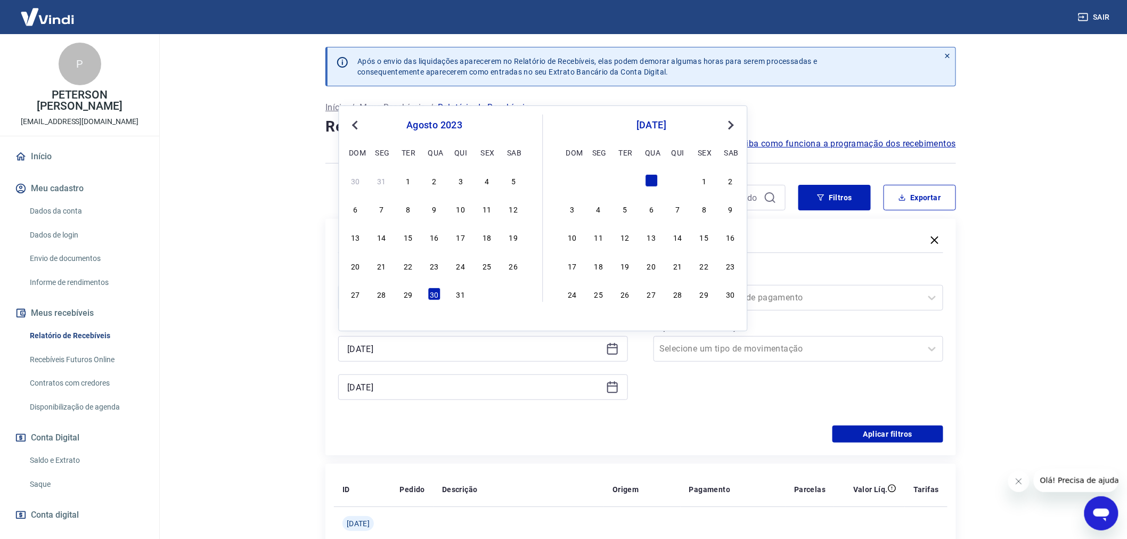
click at [354, 128] on button "Previous Month" at bounding box center [355, 125] width 13 height 13
click at [492, 297] on div "28" at bounding box center [487, 294] width 13 height 13
type input "[DATE]"
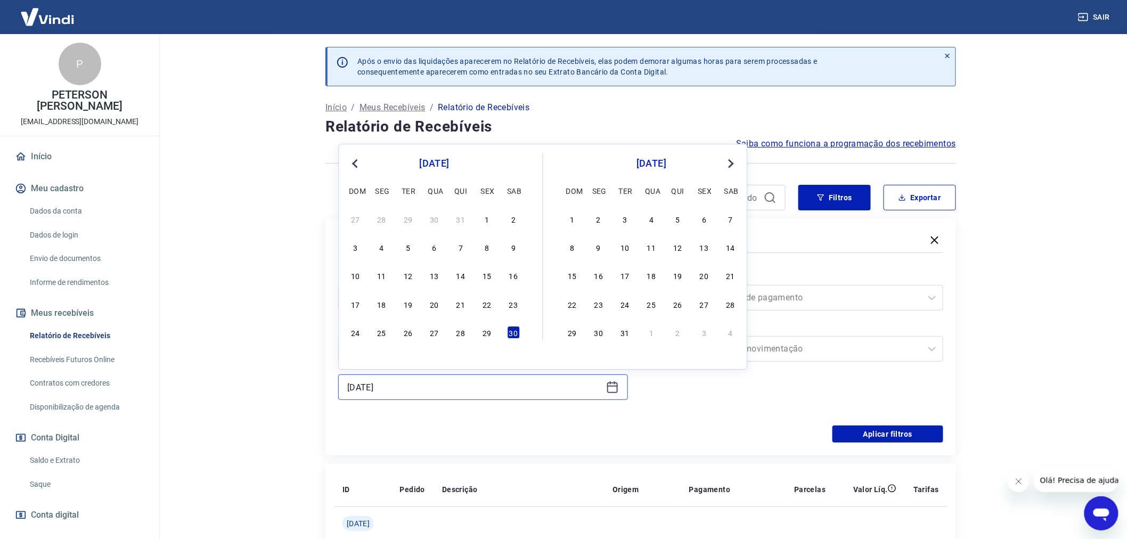
click at [391, 388] on input "[DATE]" at bounding box center [474, 387] width 255 height 16
click at [350, 160] on button "Previous Month" at bounding box center [355, 163] width 13 height 13
click at [462, 332] on div "31" at bounding box center [460, 332] width 13 height 13
type input "[DATE]"
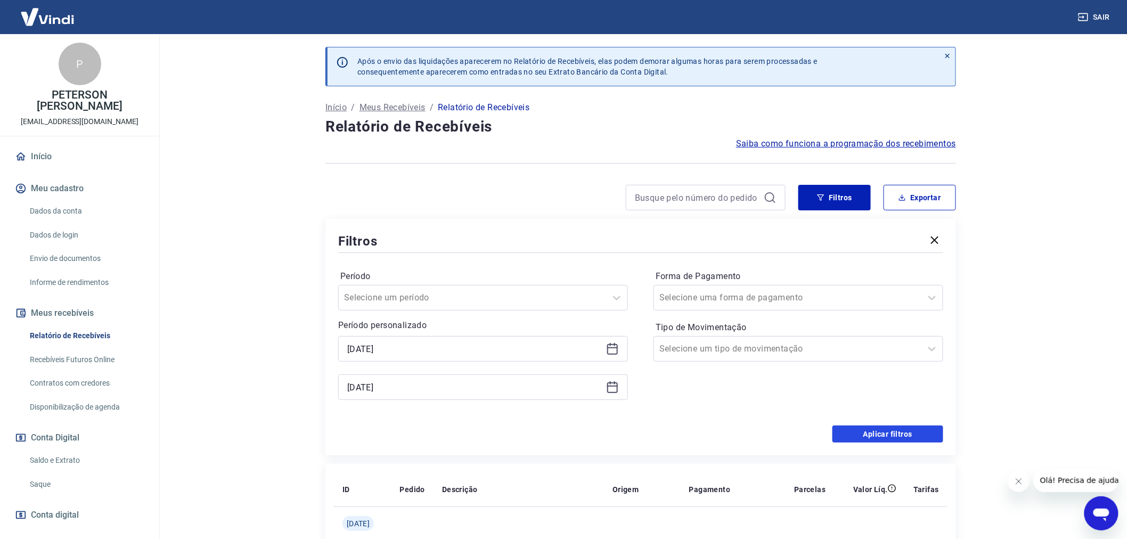
click at [893, 436] on button "Aplicar filtros" at bounding box center [888, 434] width 111 height 17
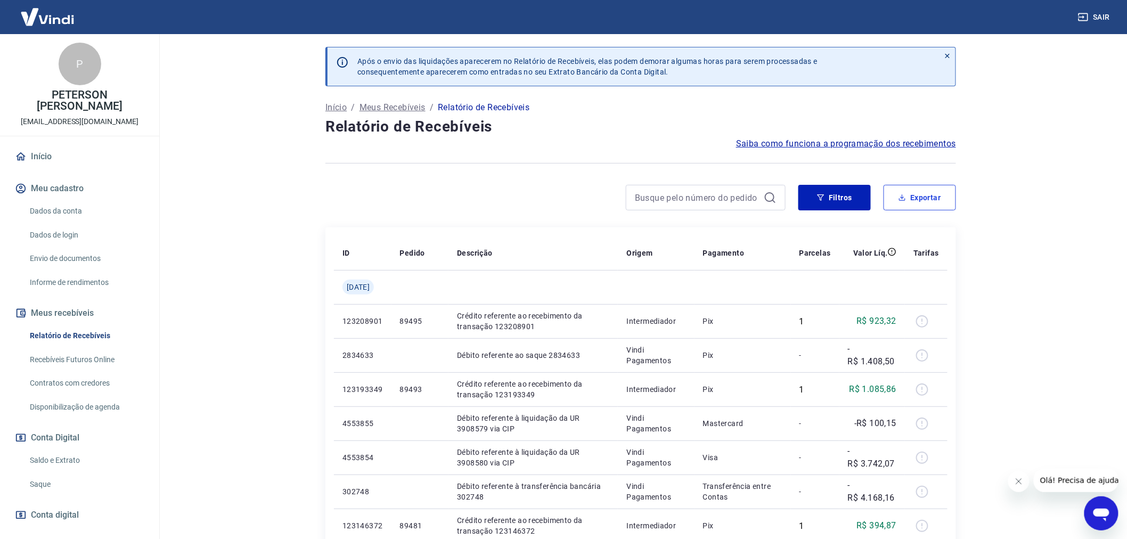
click at [923, 194] on button "Exportar" at bounding box center [920, 198] width 72 height 26
type input "[DATE]"
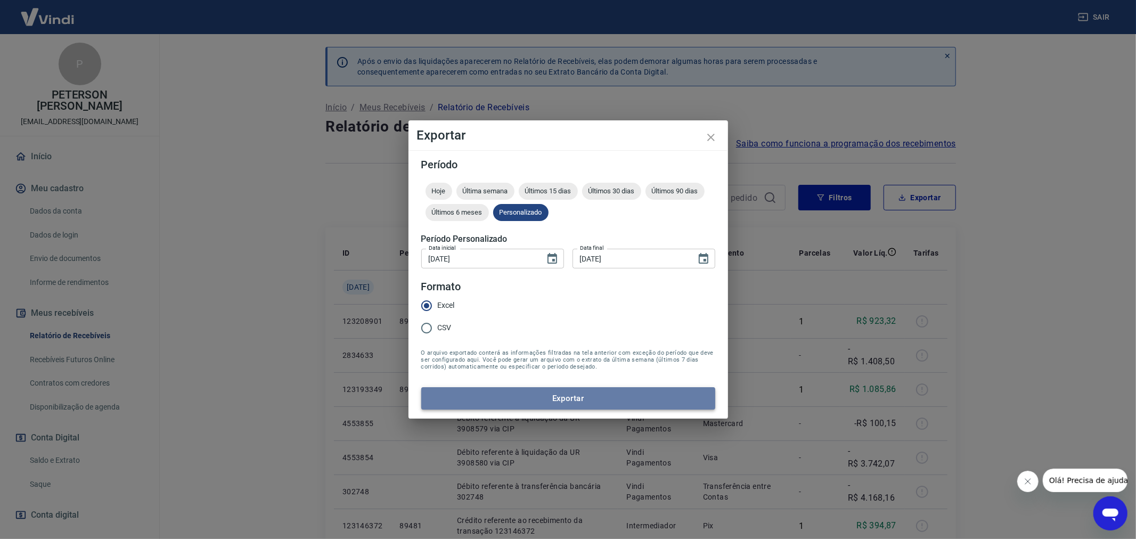
click at [566, 401] on button "Exportar" at bounding box center [568, 398] width 294 height 22
